Goal: Information Seeking & Learning: Learn about a topic

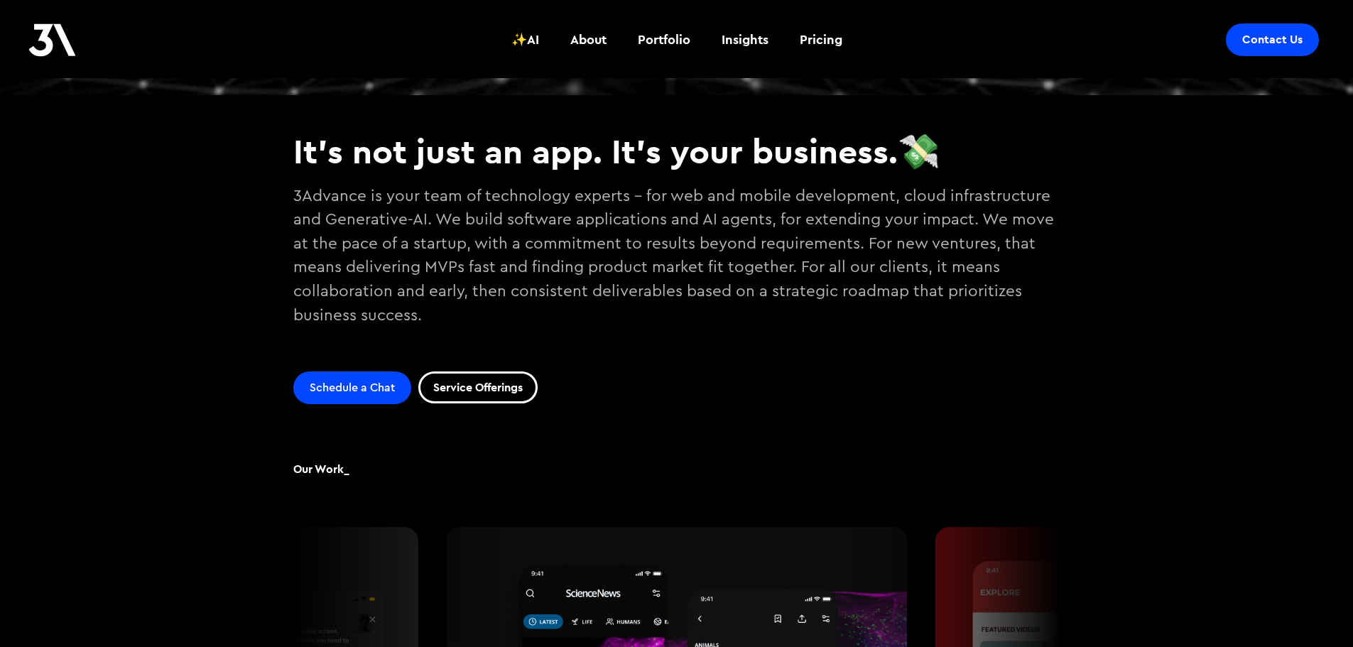
scroll to position [355, 0]
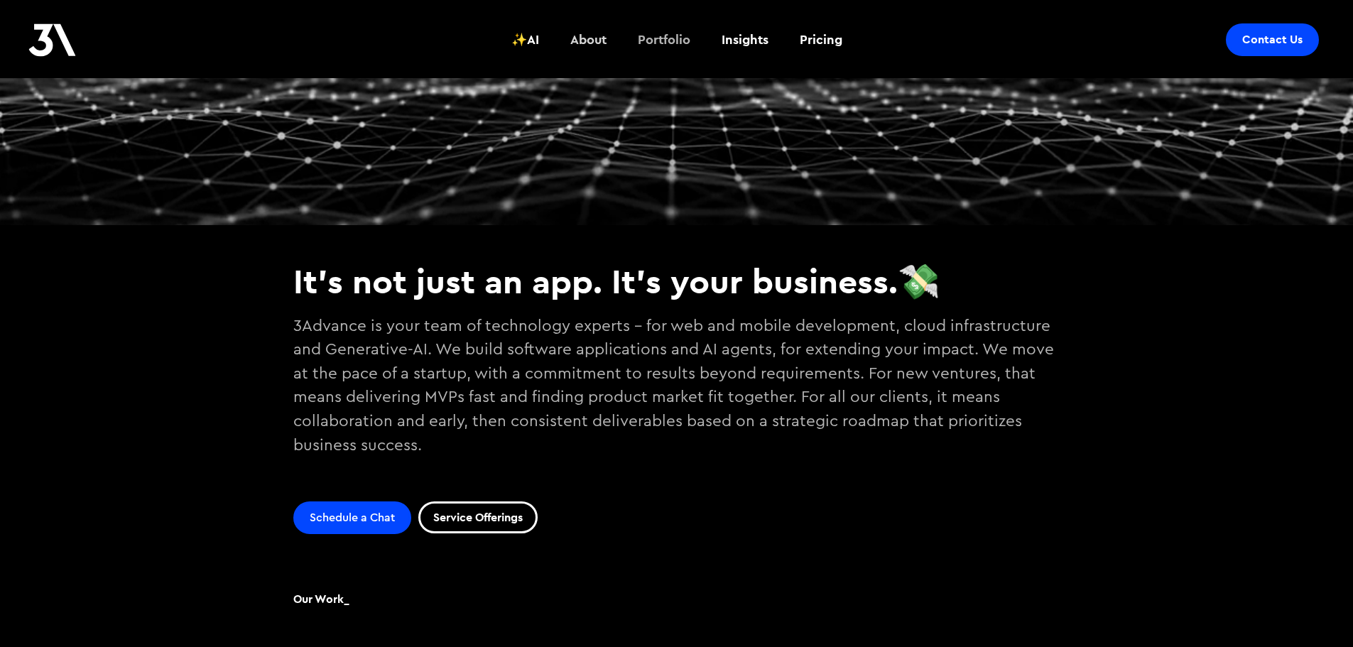
click at [600, 43] on div "About" at bounding box center [588, 40] width 36 height 18
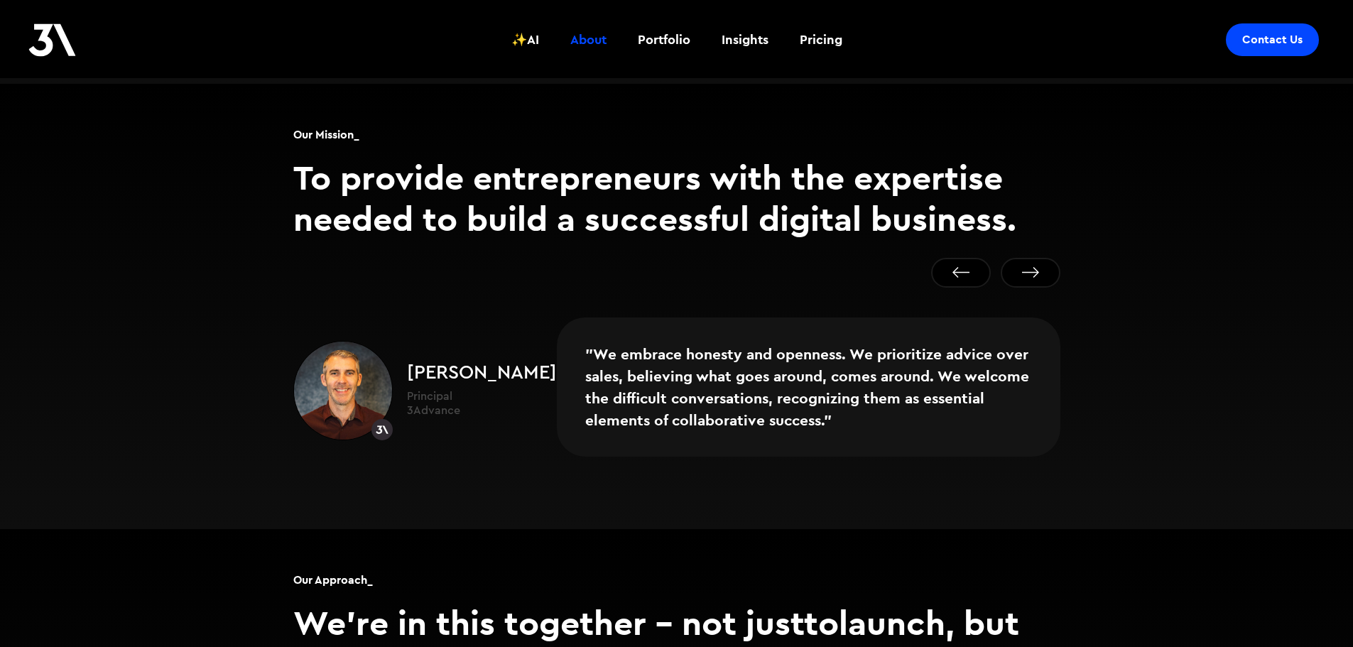
scroll to position [894, 0]
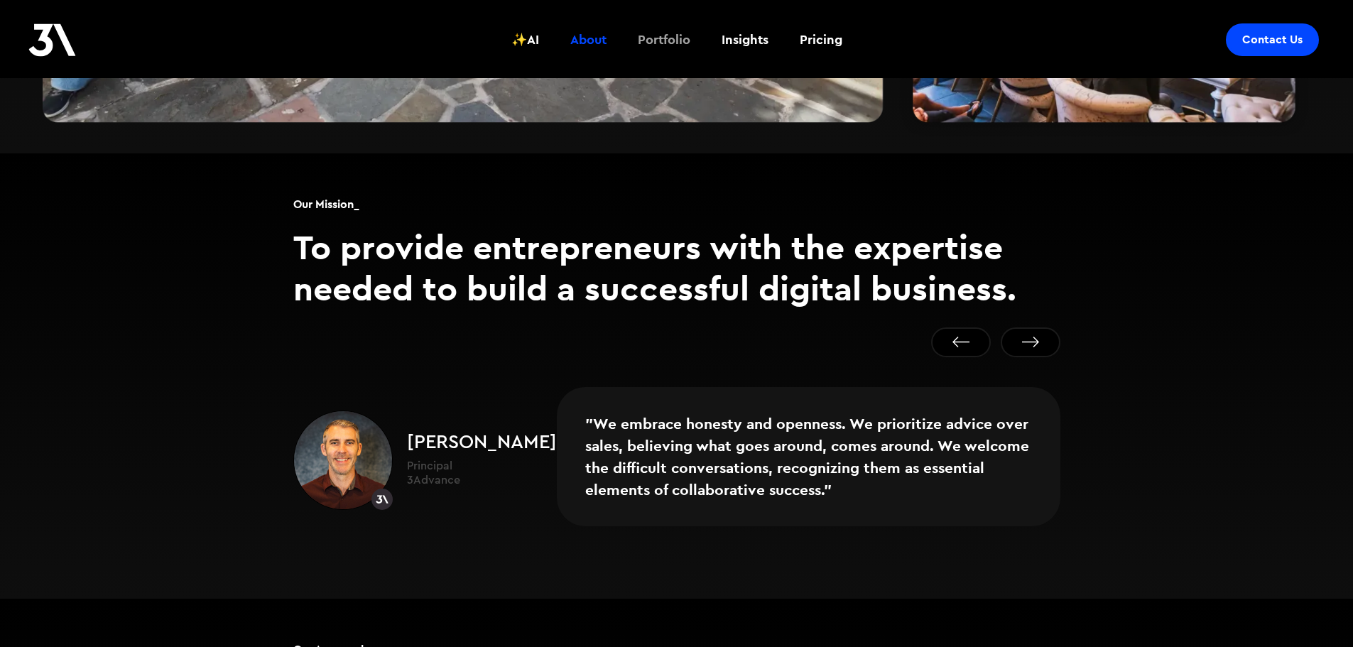
click at [663, 35] on div "Portfolio" at bounding box center [664, 40] width 53 height 18
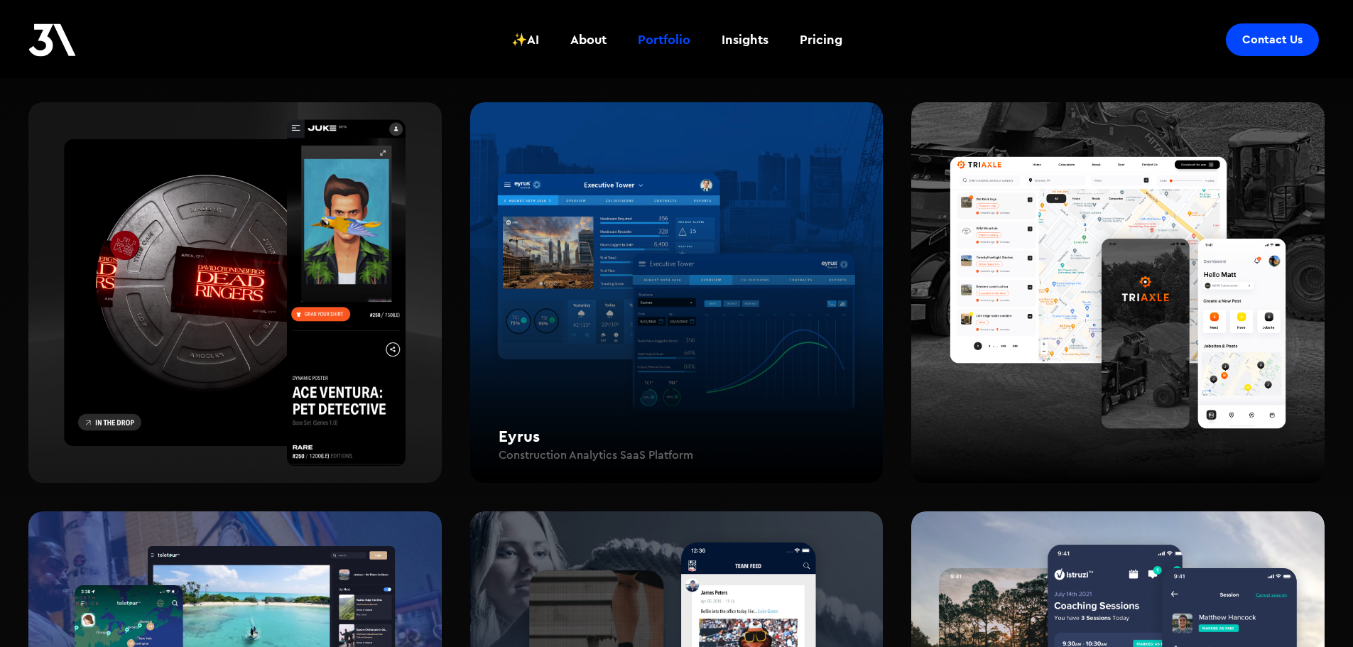
scroll to position [999, 0]
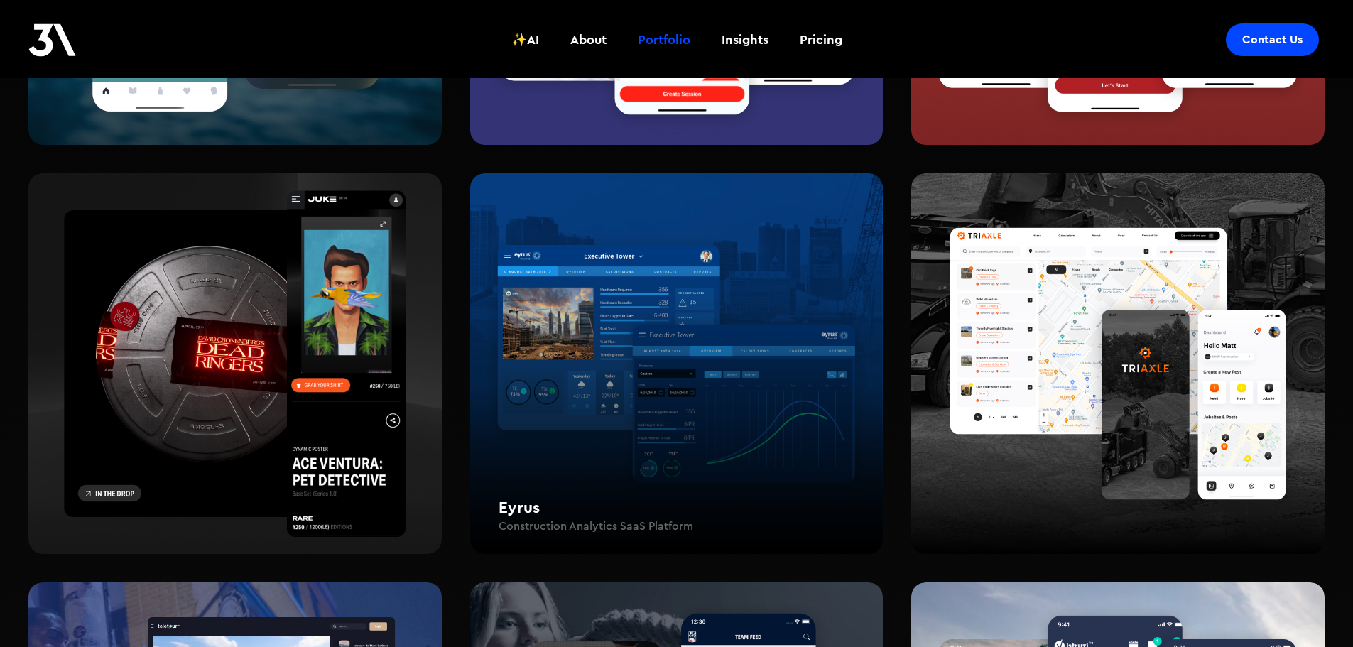
click at [694, 254] on div "Eyrus Construction Analytics SaaS Platform" at bounding box center [676, 364] width 413 height 382
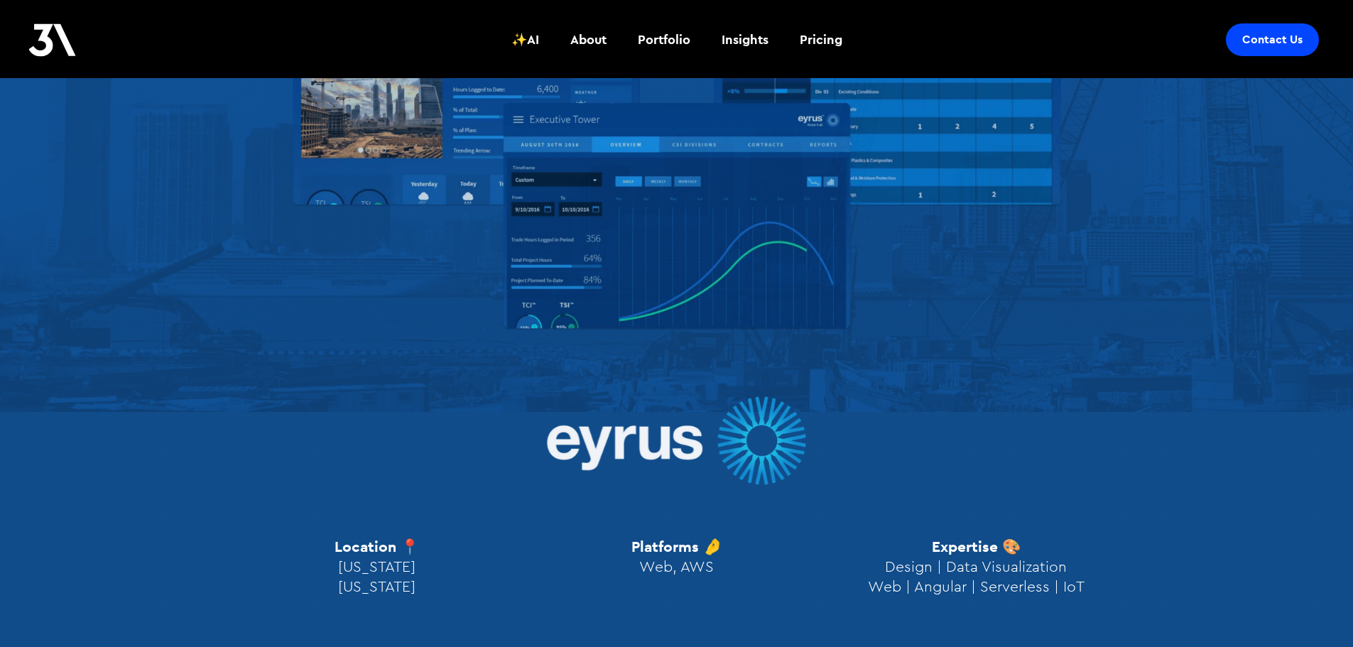
scroll to position [331, 0]
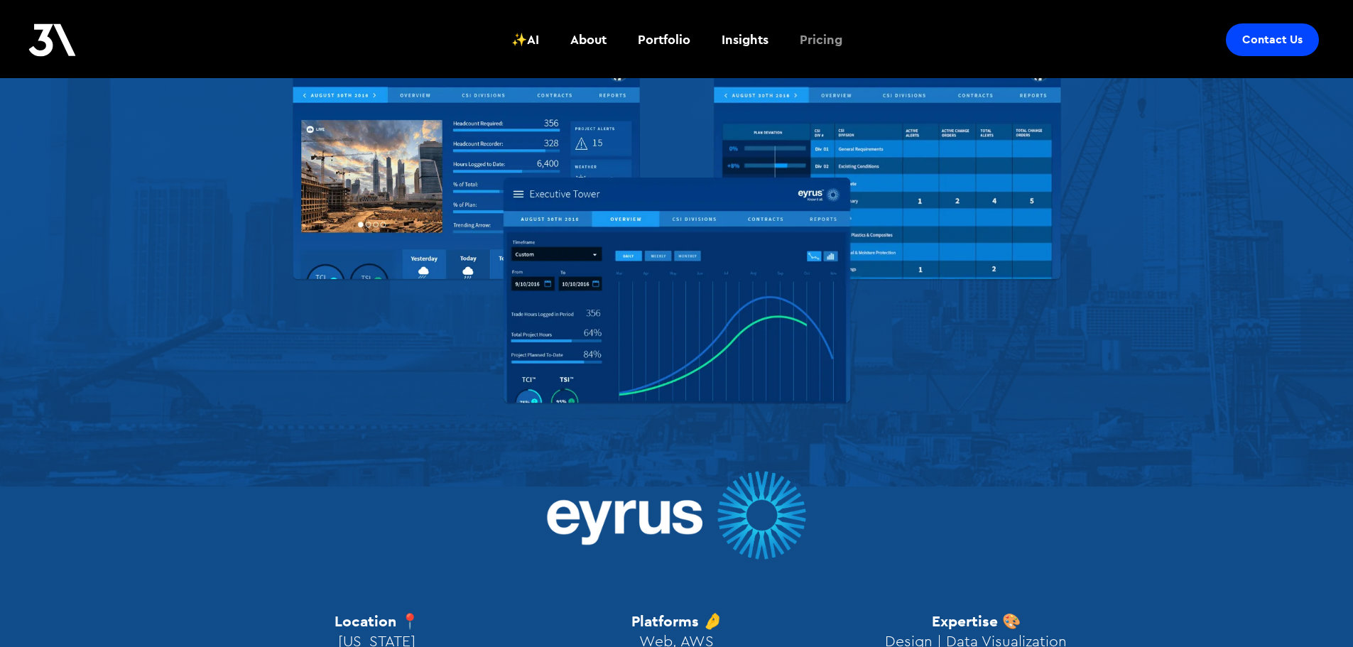
click at [811, 40] on div "Pricing" at bounding box center [821, 40] width 43 height 18
